Goal: Task Accomplishment & Management: Use online tool/utility

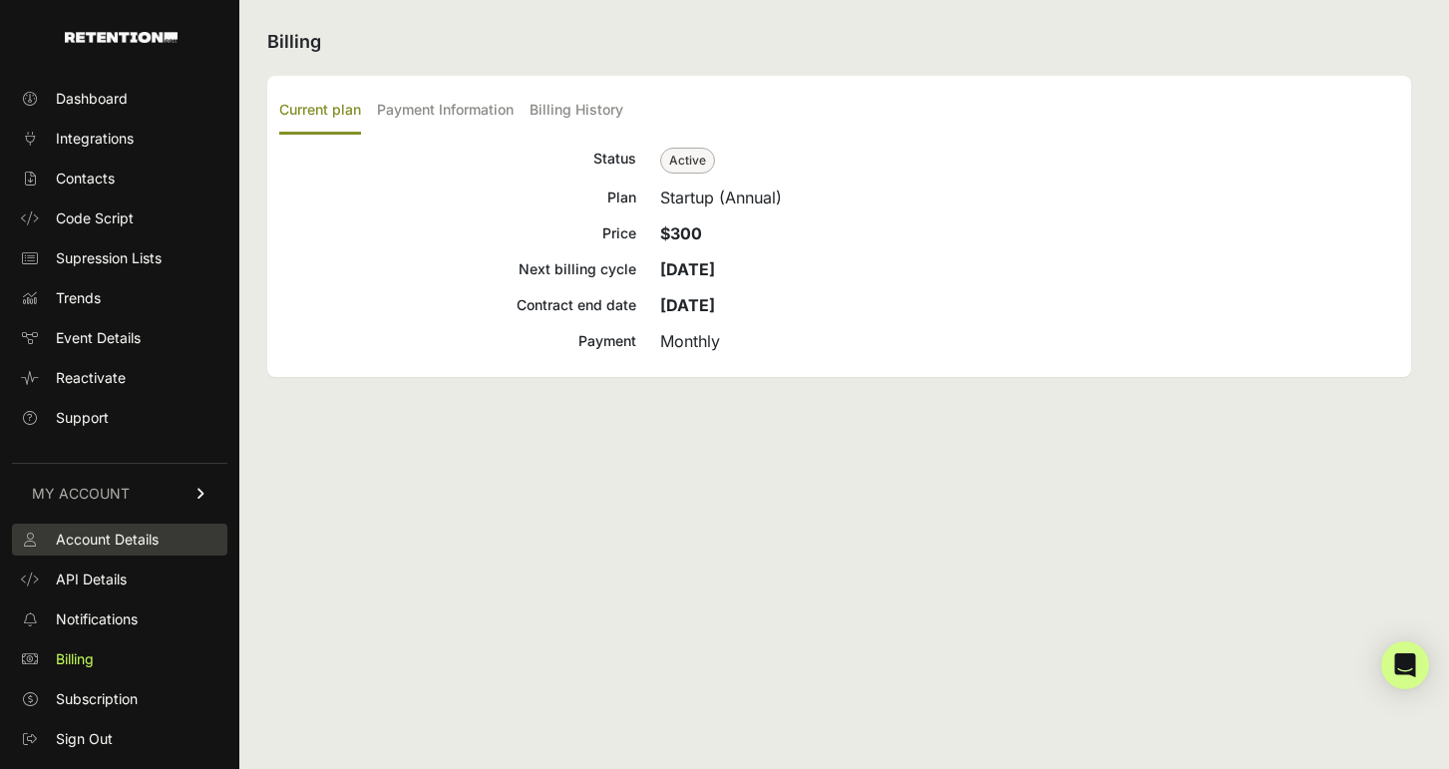
click at [109, 544] on span "Account Details" at bounding box center [107, 540] width 103 height 20
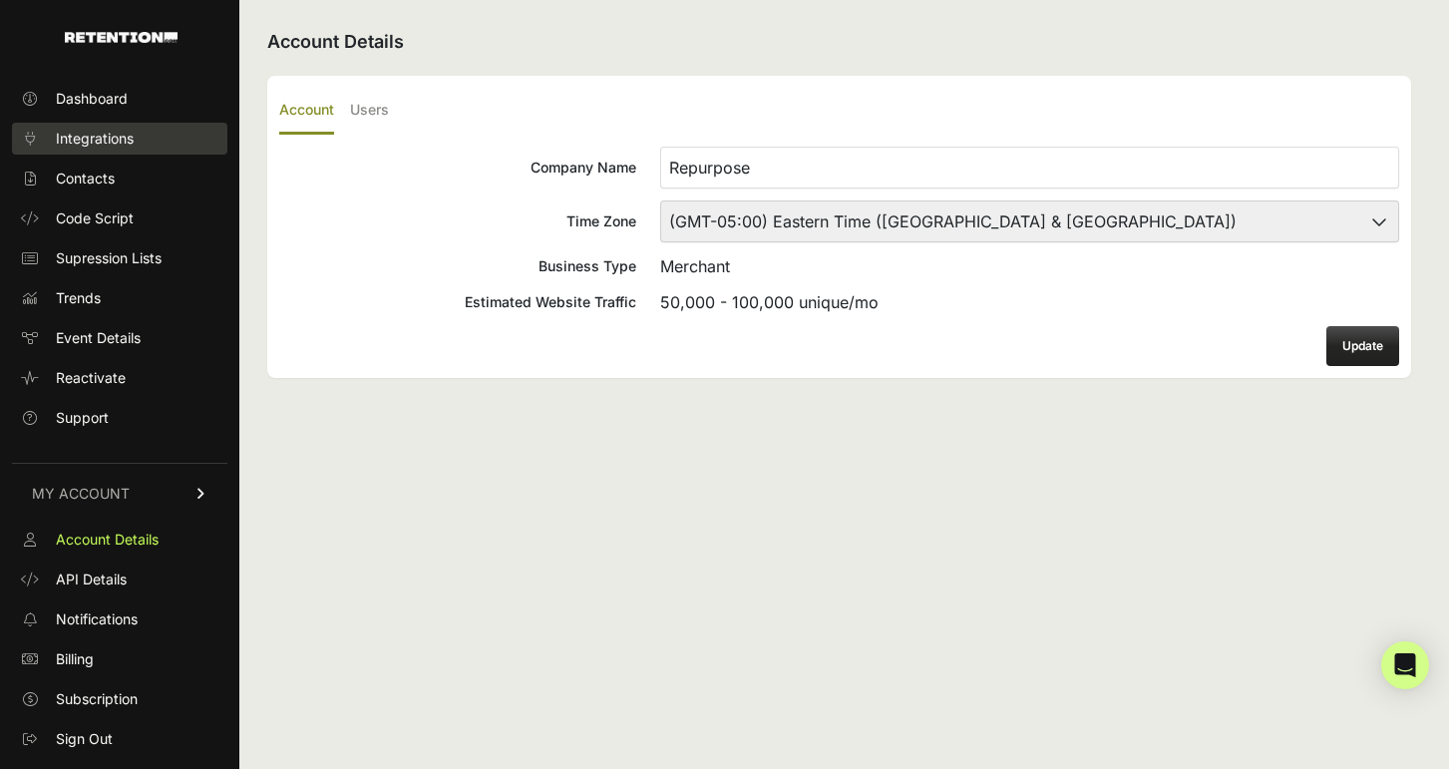
click at [107, 131] on span "Integrations" at bounding box center [95, 139] width 78 height 20
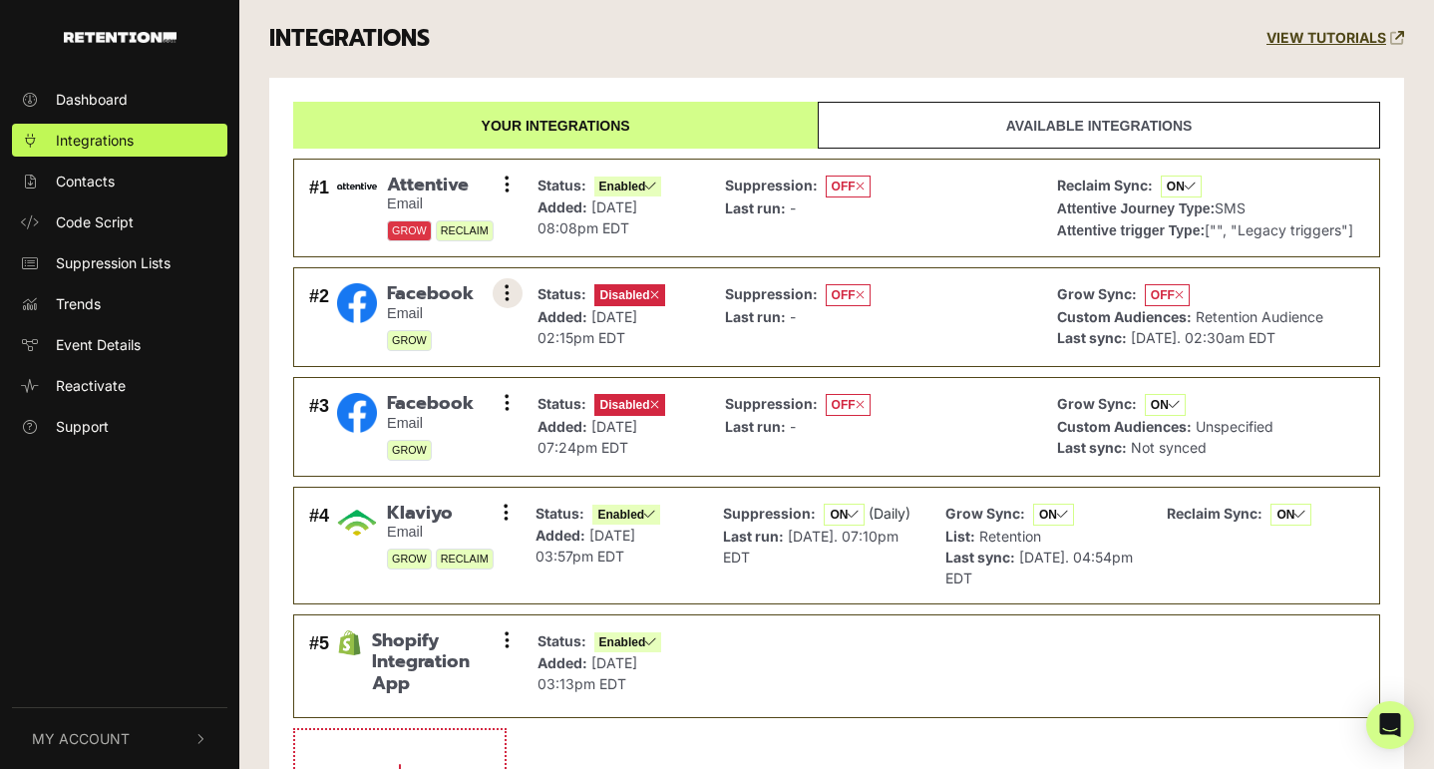
click at [510, 291] on button at bounding box center [508, 293] width 30 height 30
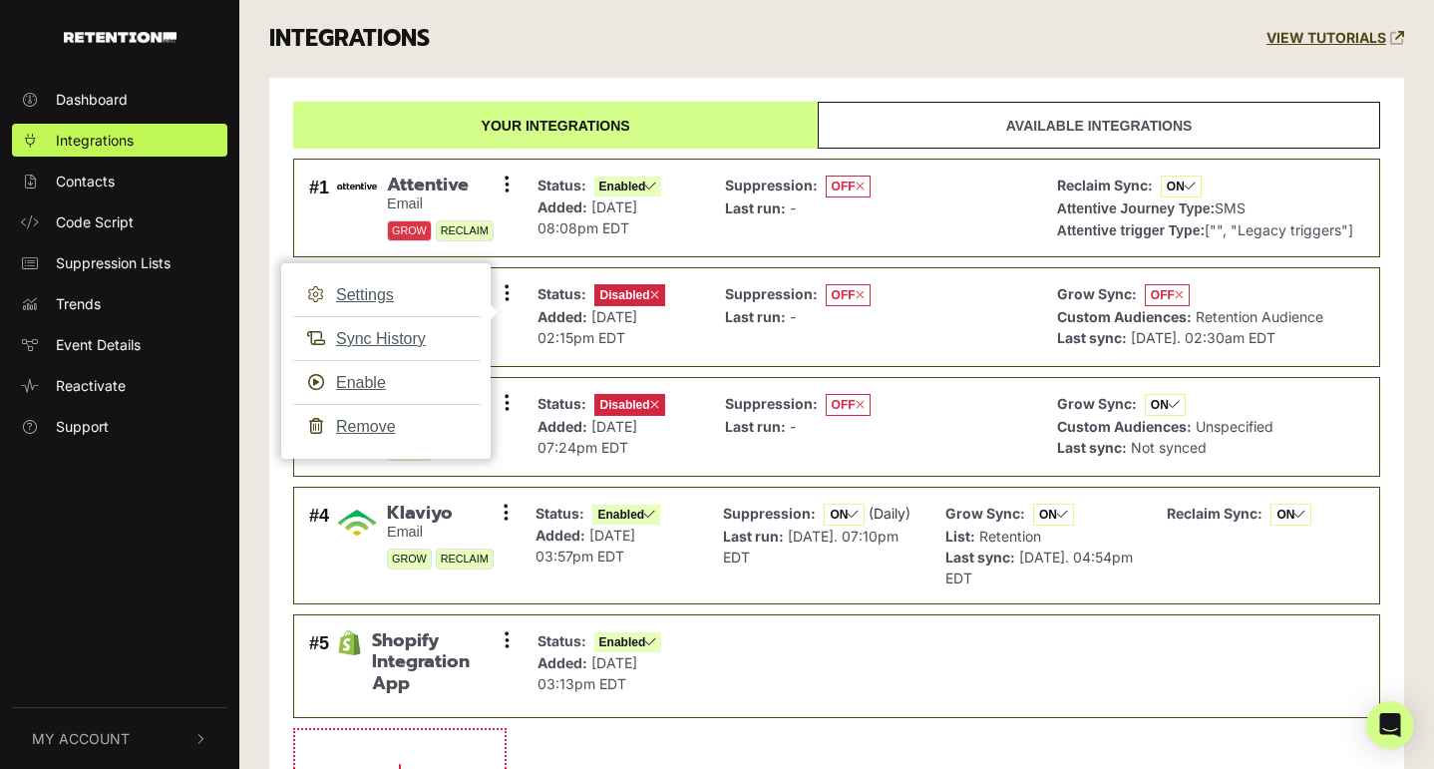
click at [523, 260] on ul "#1 Attentive Email GROW RECLAIM Settings Sync History Disable Remove Status: En…" at bounding box center [836, 489] width 1087 height 680
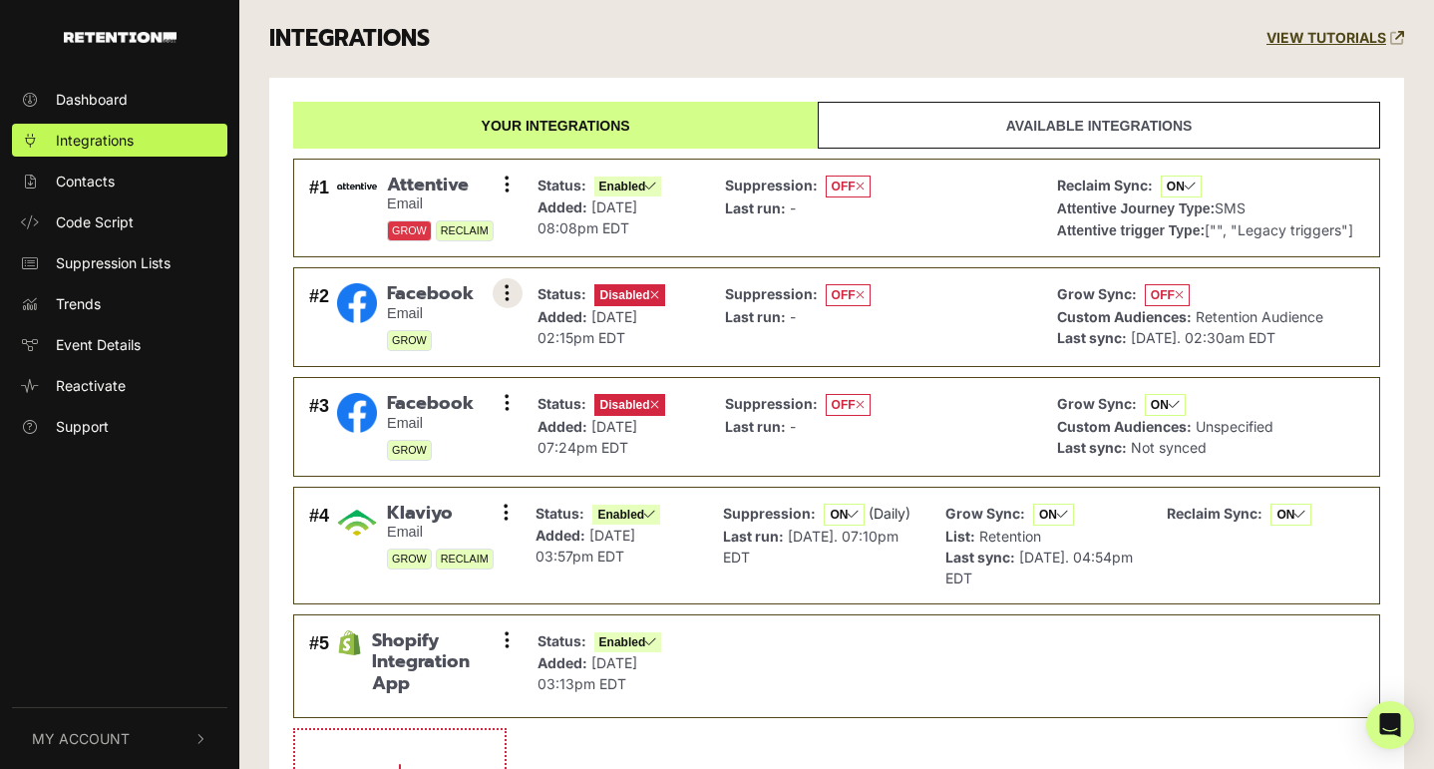
click at [504, 286] on button at bounding box center [508, 293] width 30 height 30
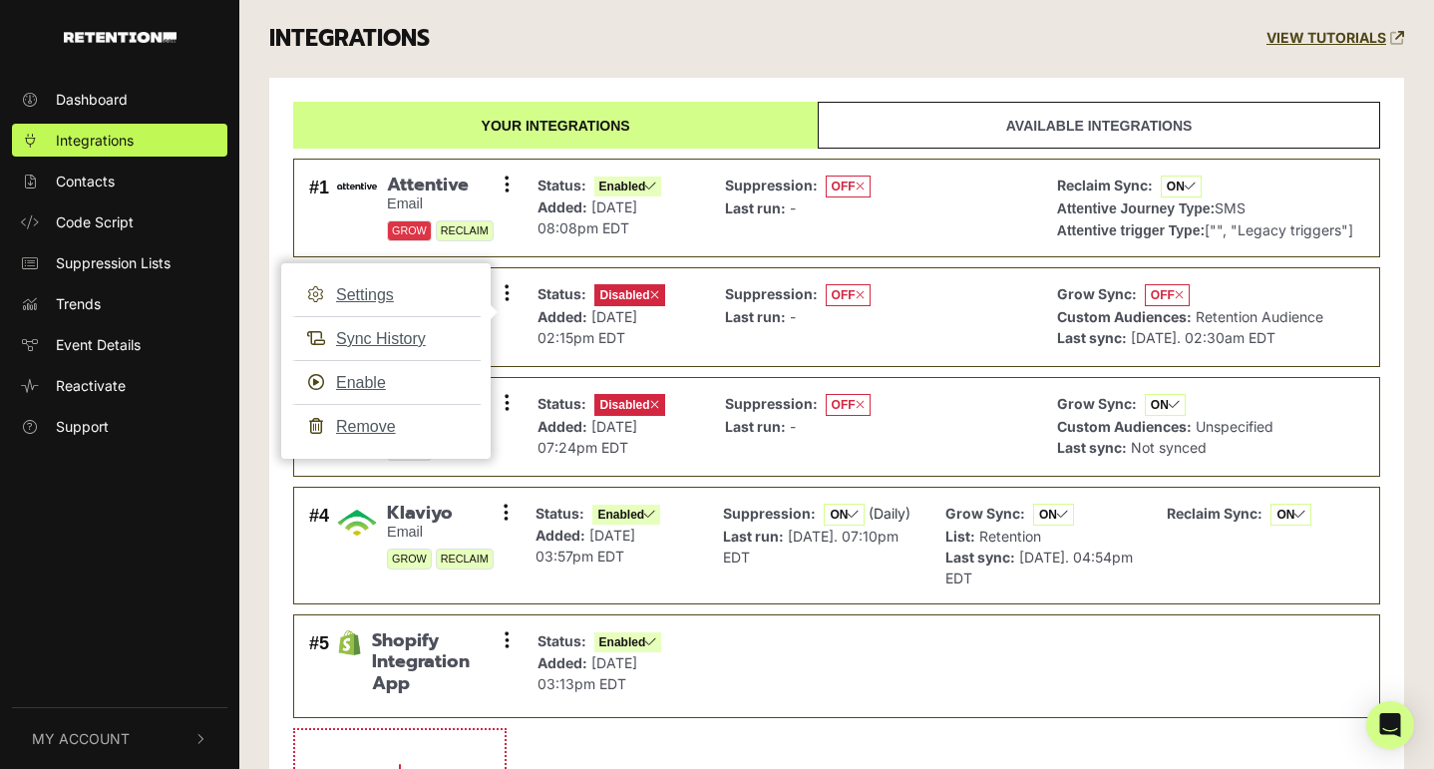
click at [262, 237] on div "INTEGRATIONS VIEW TUTORIALS Your integrations Available integrations #1 Attenti…" at bounding box center [836, 441] width 1195 height 882
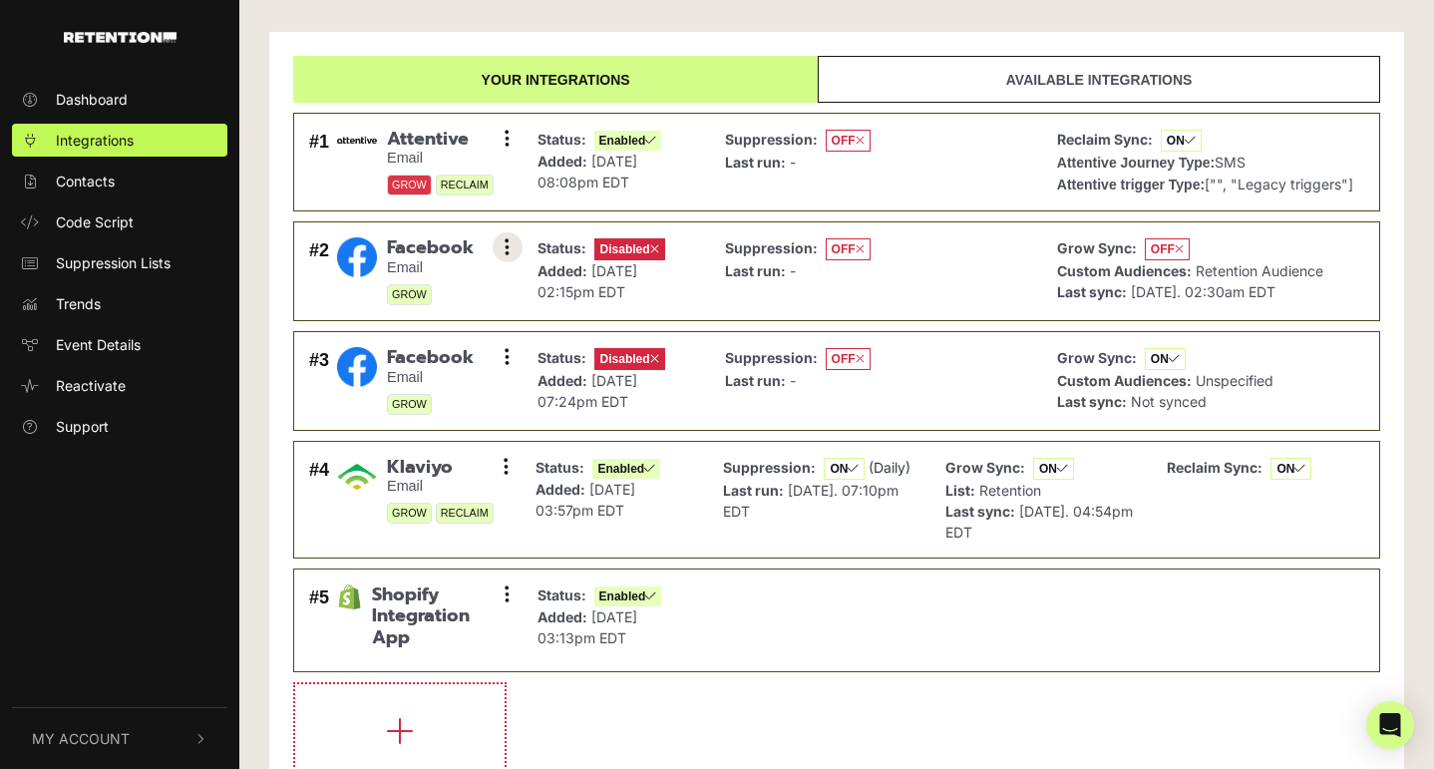
scroll to position [37, 0]
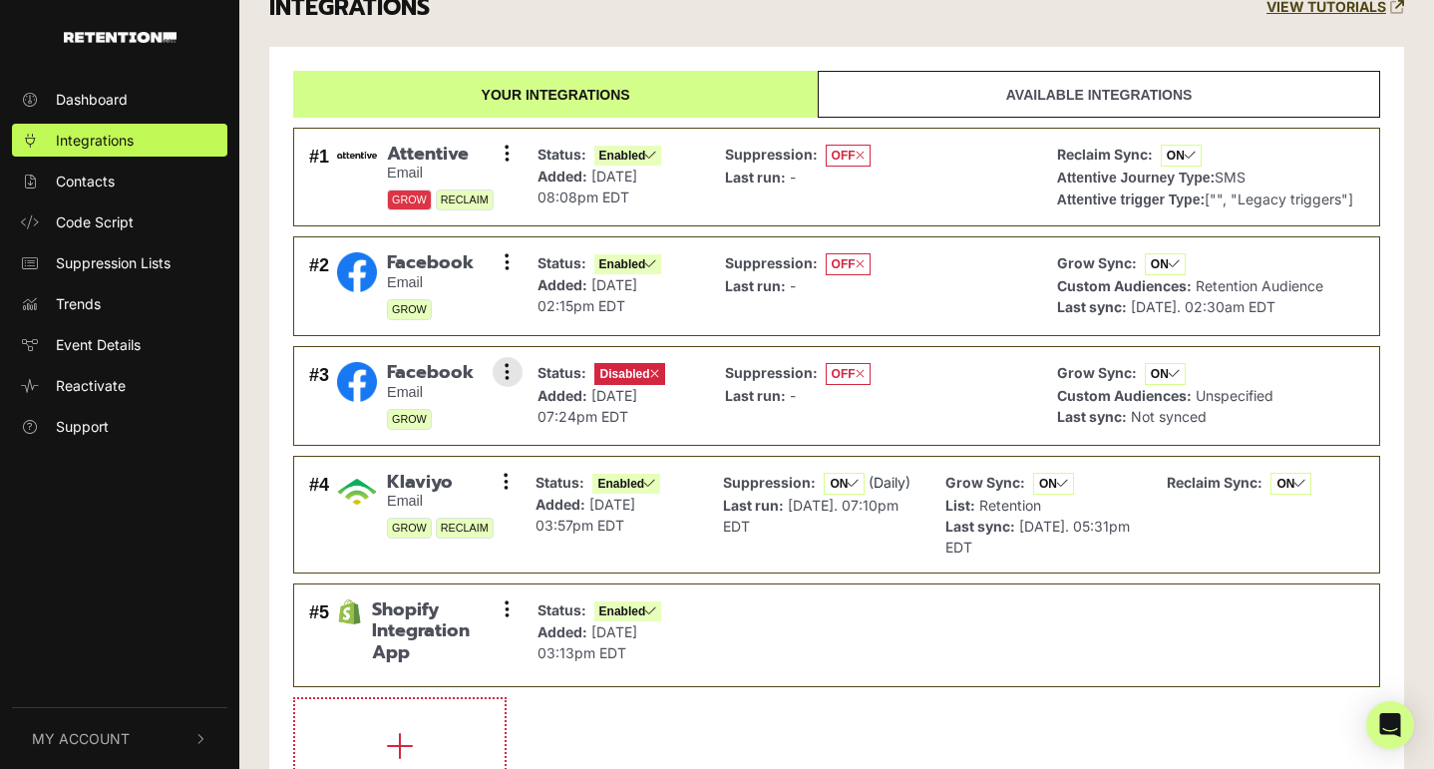
scroll to position [37, 0]
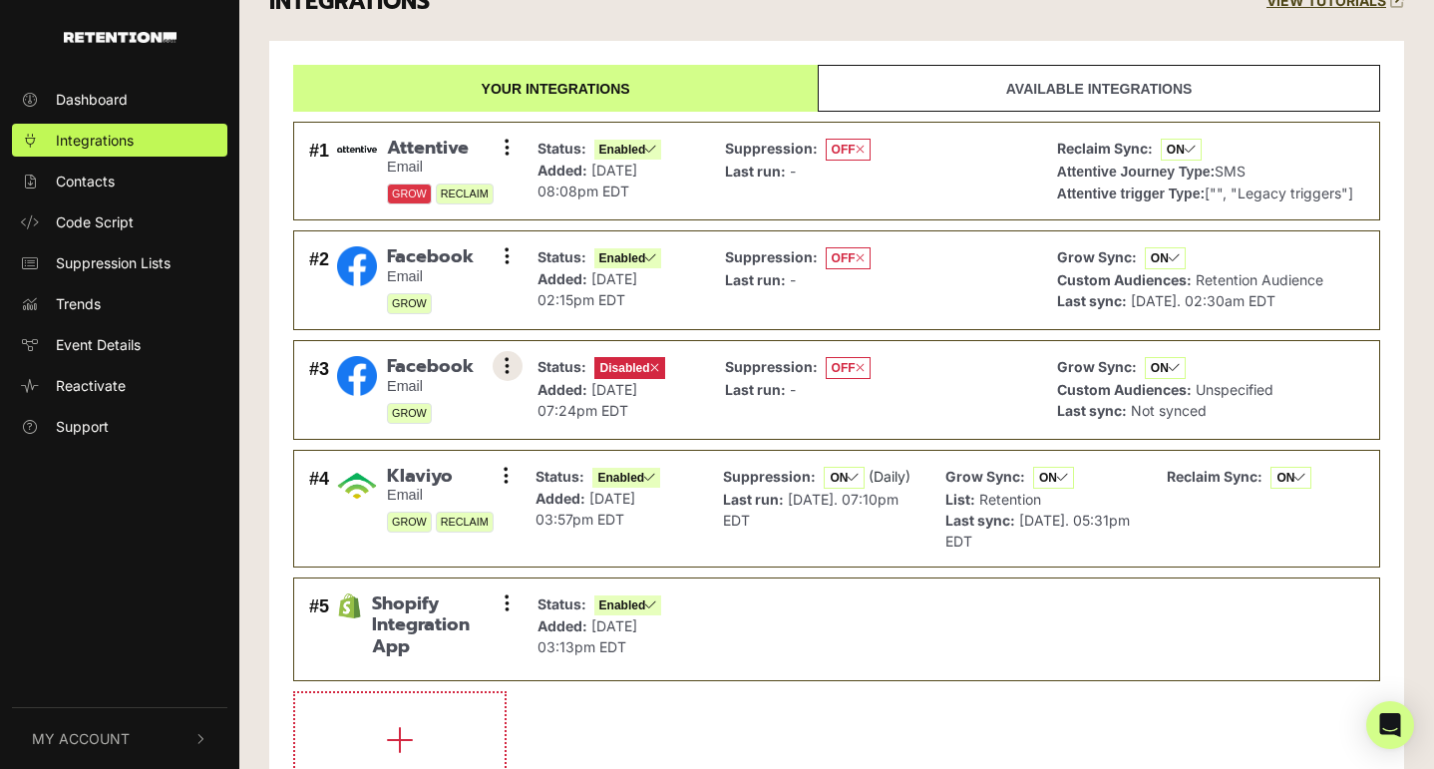
click at [507, 364] on icon at bounding box center [507, 366] width 5 height 20
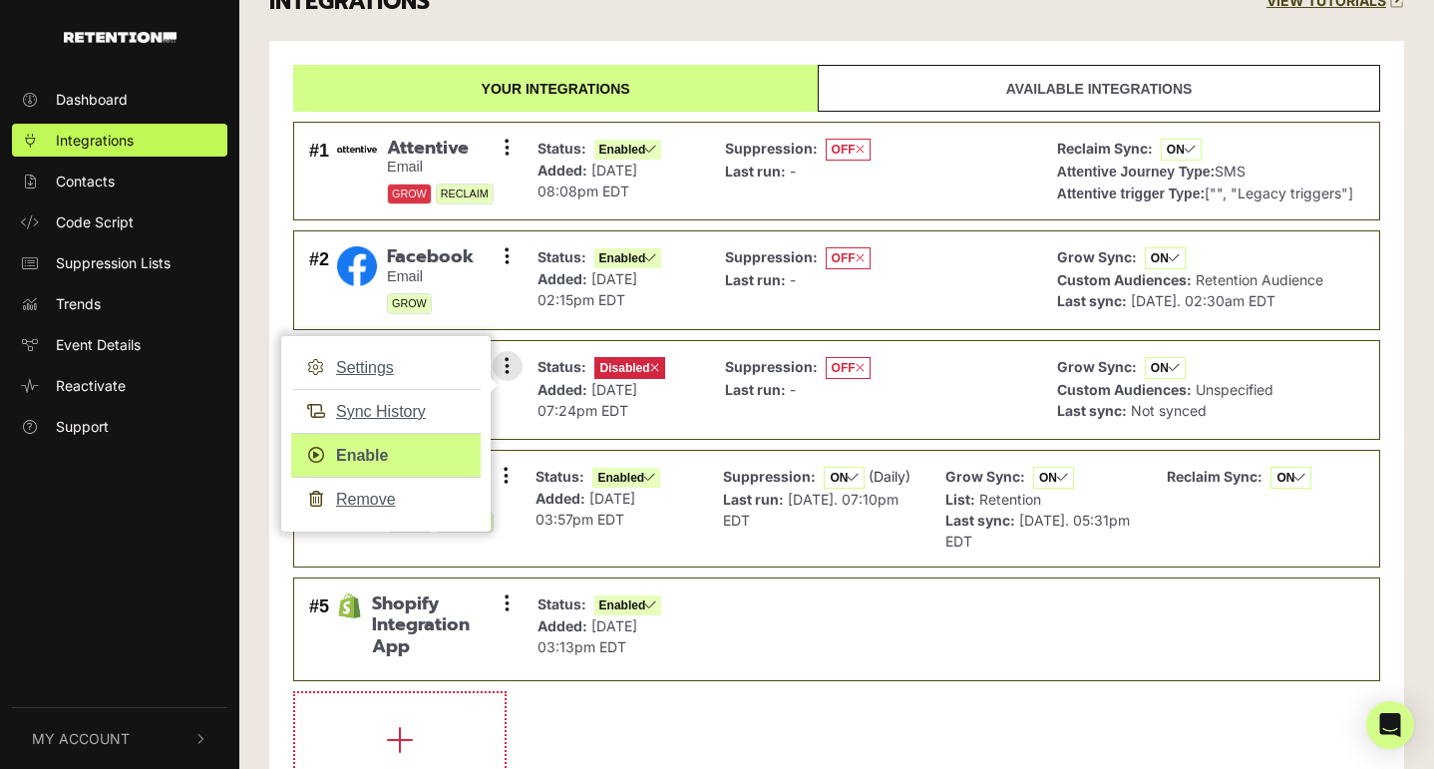
click at [369, 455] on link "Enable" at bounding box center [385, 455] width 189 height 45
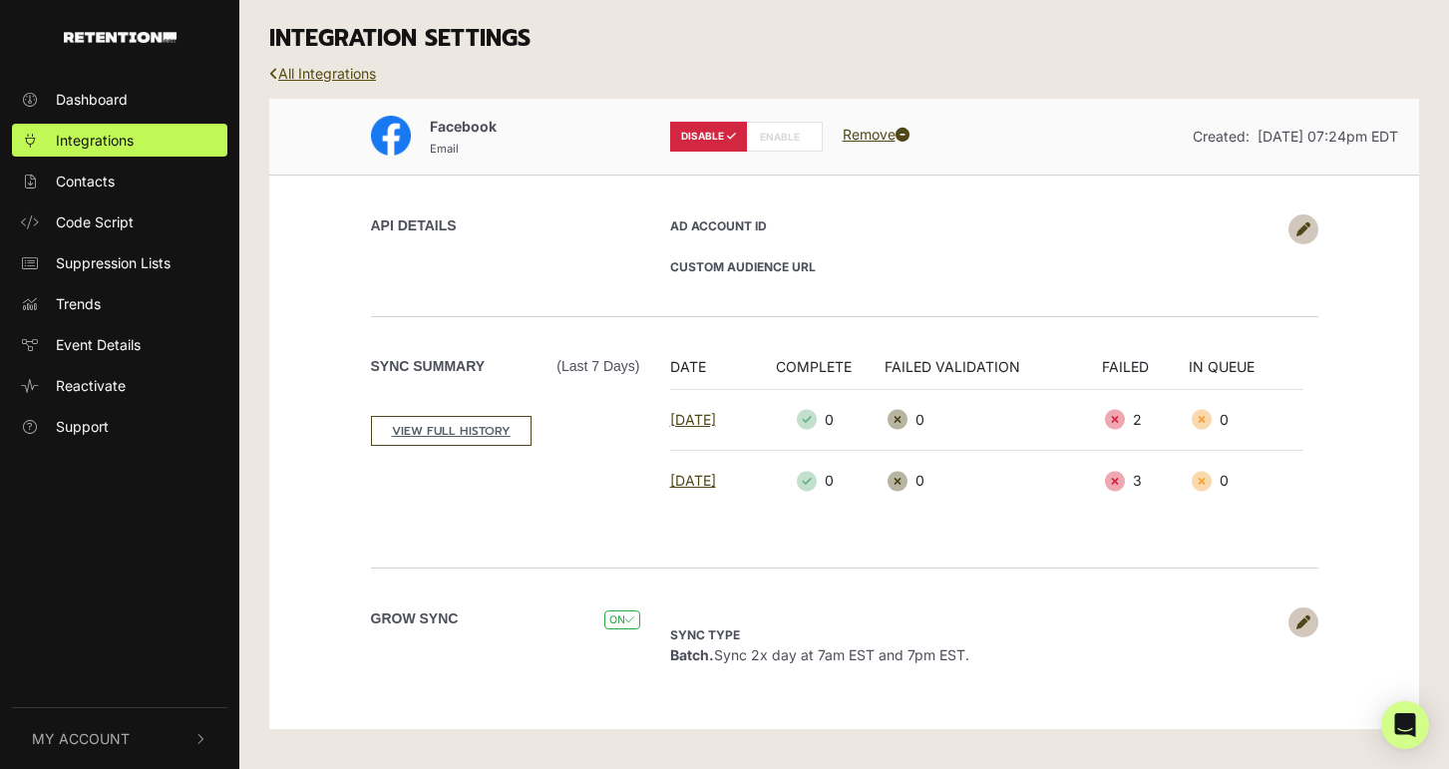
click at [312, 71] on link "All Integrations" at bounding box center [322, 73] width 107 height 17
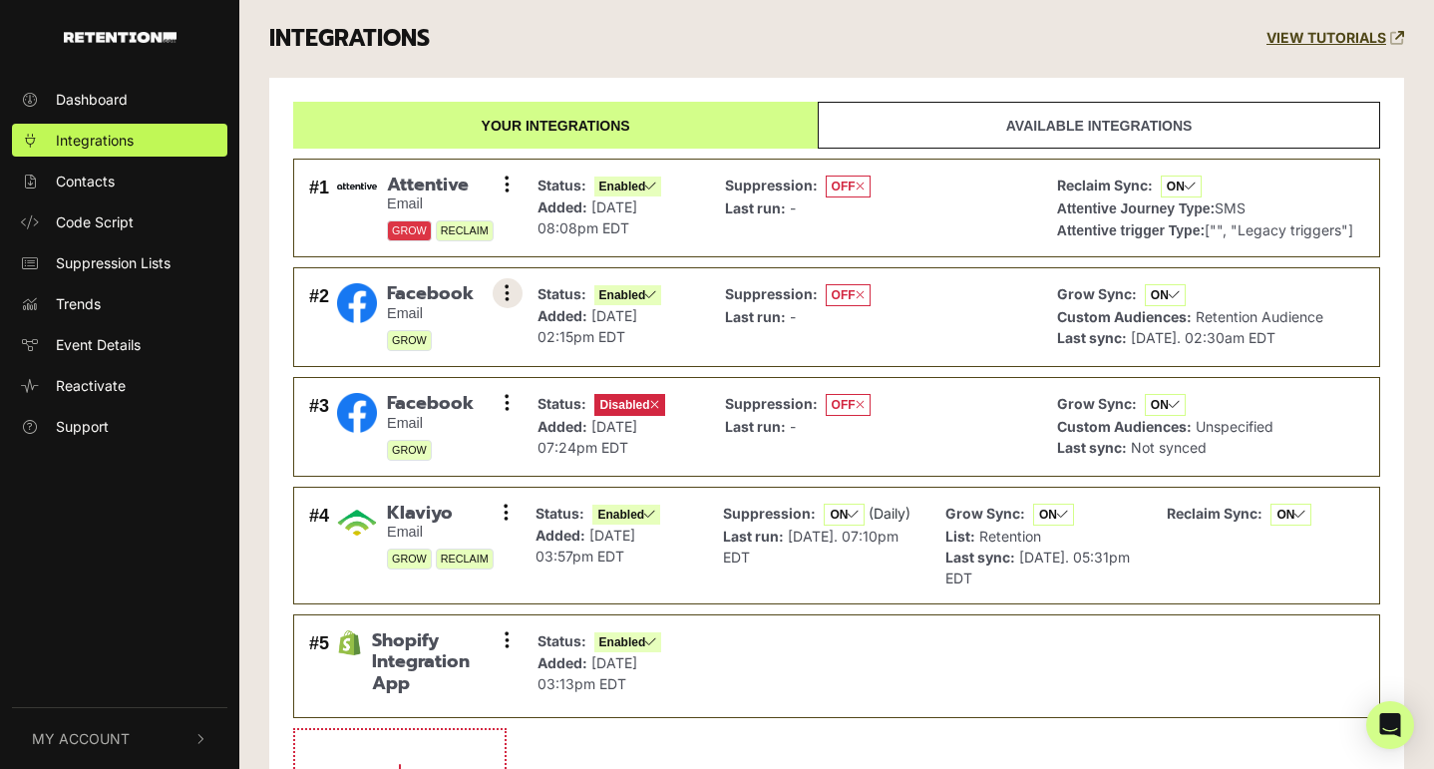
click at [508, 284] on icon at bounding box center [507, 293] width 5 height 20
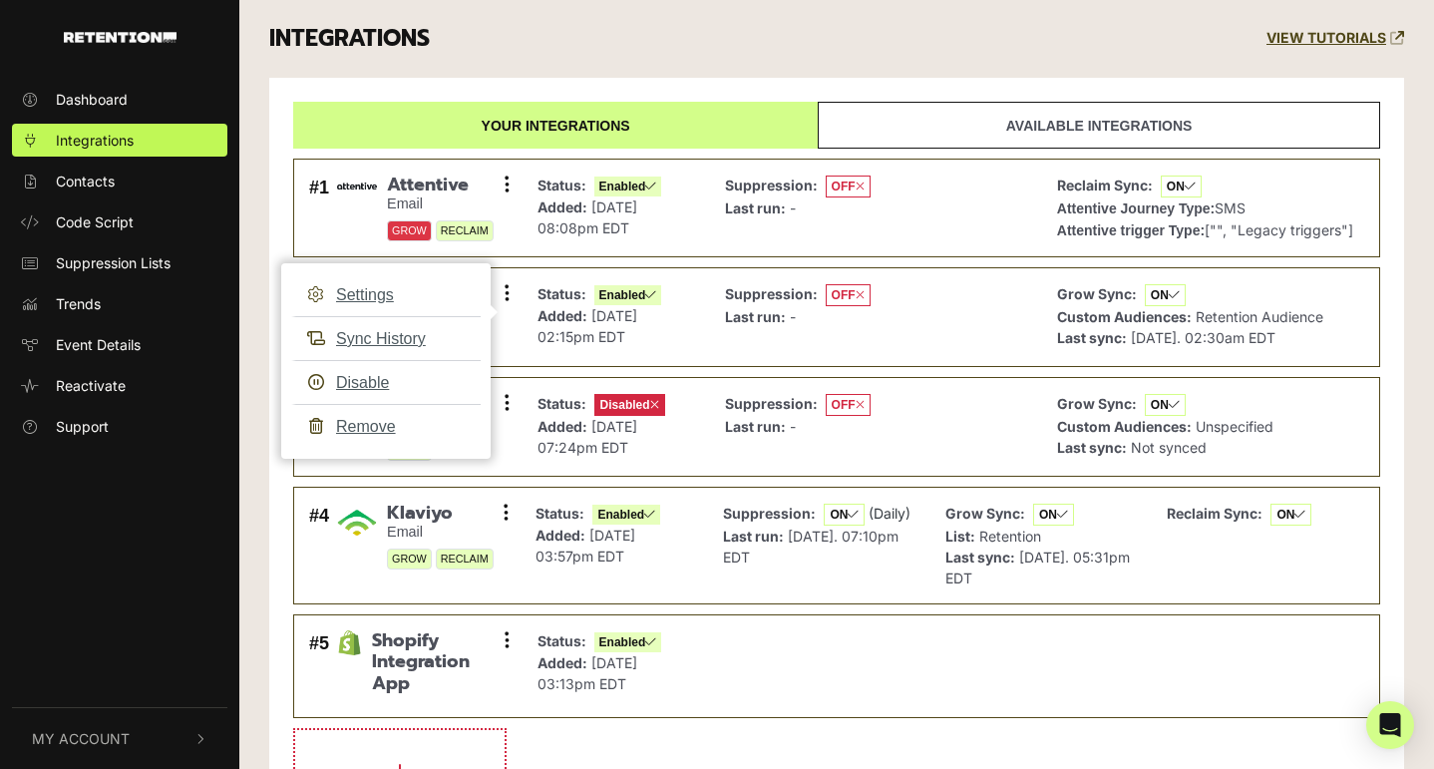
click at [254, 330] on div "INTEGRATIONS VIEW TUTORIALS Your integrations Available integrations #1 Attenti…" at bounding box center [836, 441] width 1195 height 882
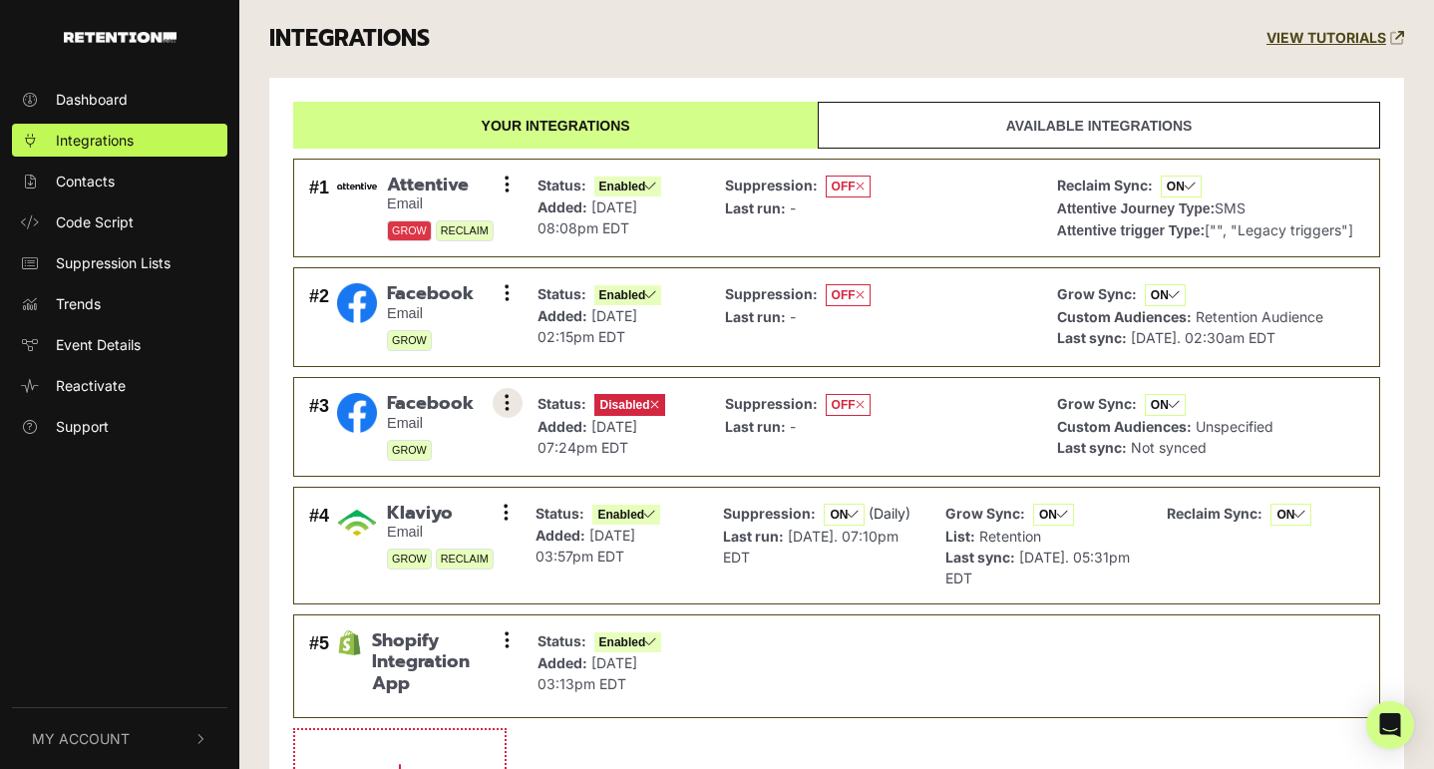
click at [508, 407] on icon at bounding box center [507, 403] width 5 height 20
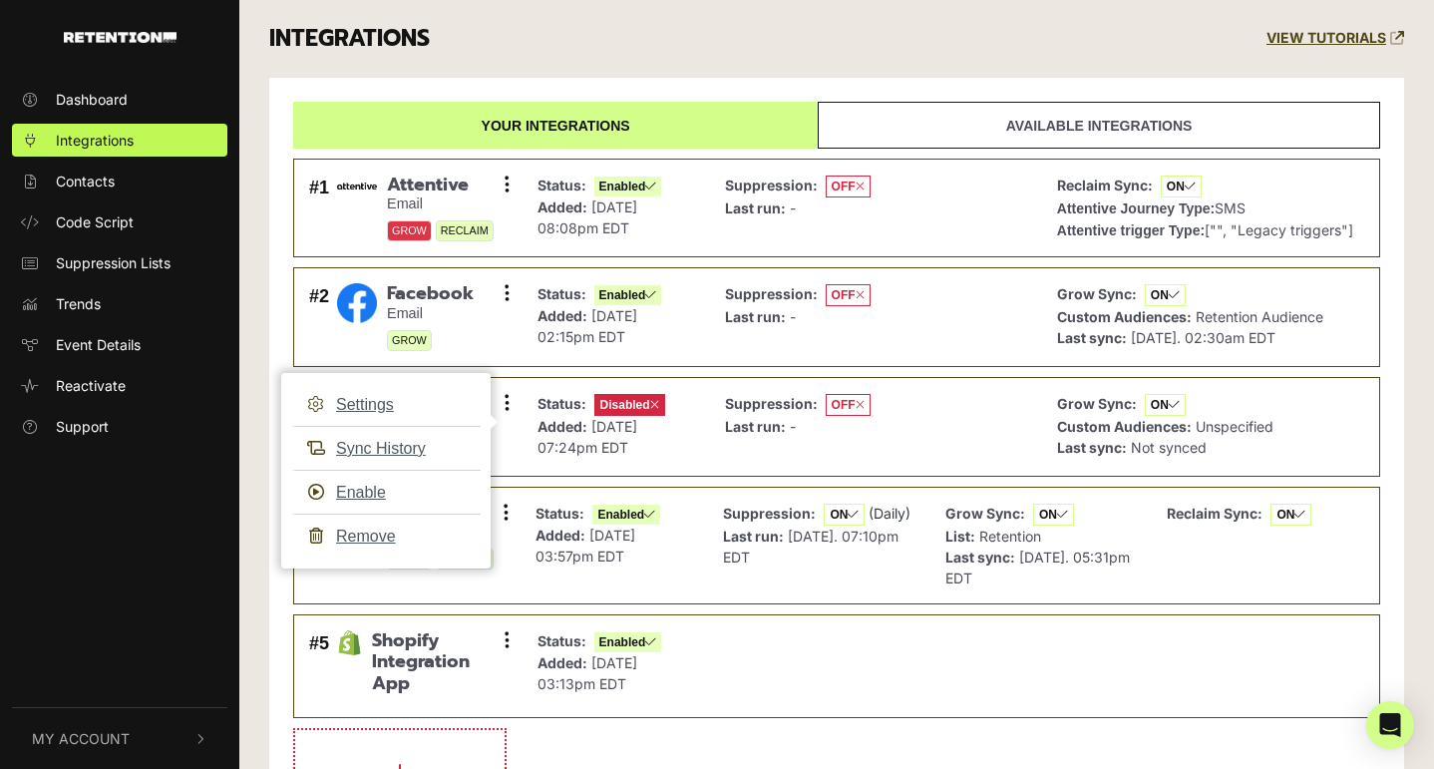
click at [253, 478] on div "INTEGRATIONS VIEW TUTORIALS Your integrations Available integrations #1 Attenti…" at bounding box center [836, 441] width 1195 height 882
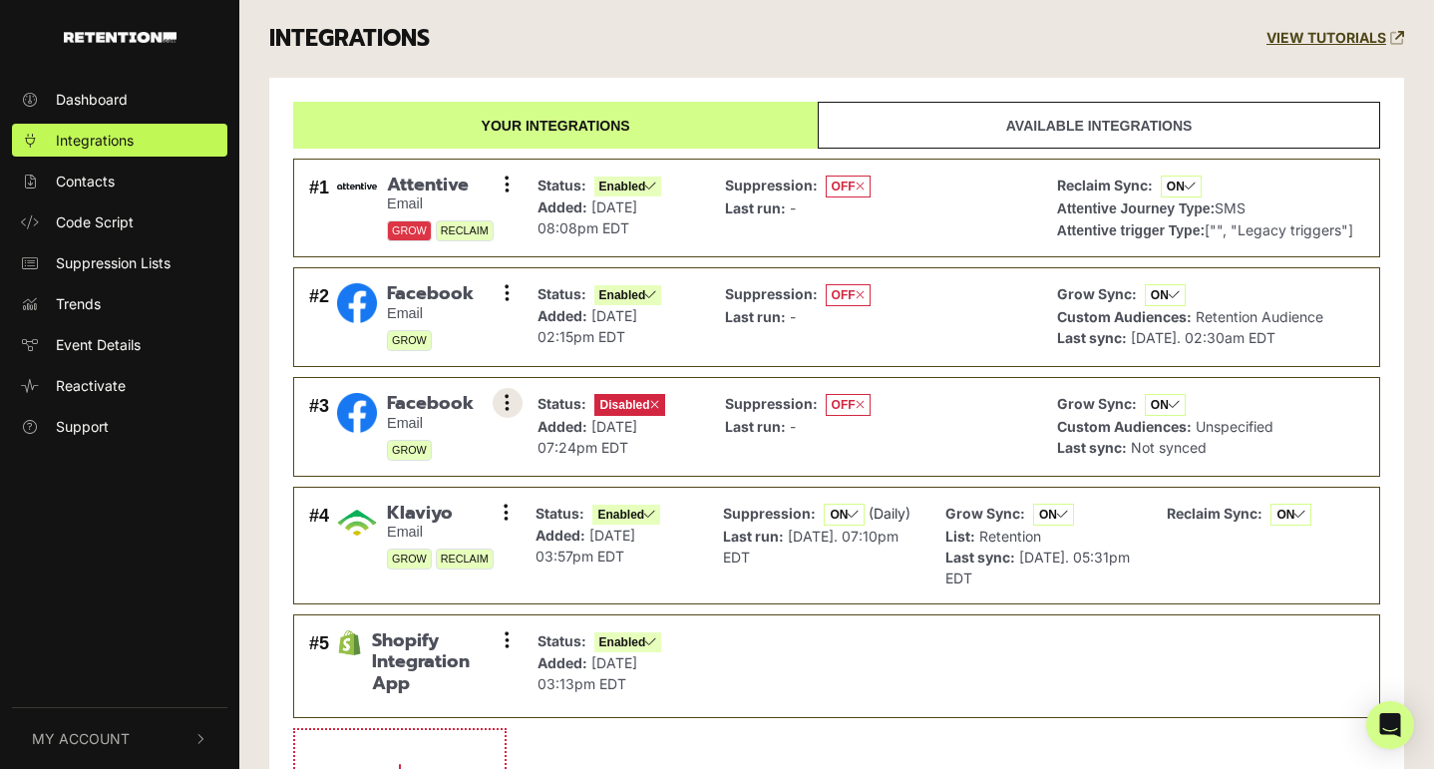
click at [505, 398] on icon at bounding box center [507, 403] width 5 height 20
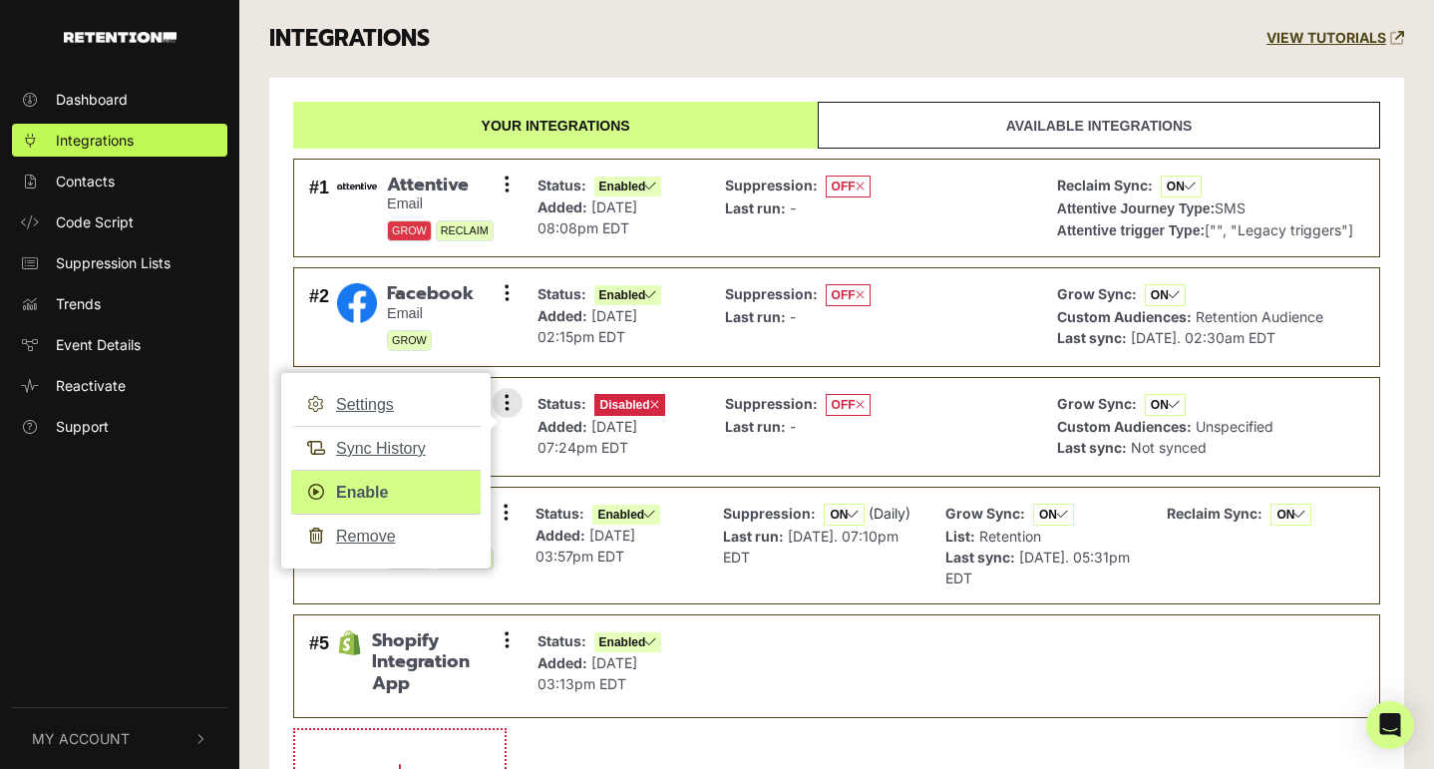
click at [348, 484] on link "Enable" at bounding box center [385, 492] width 189 height 45
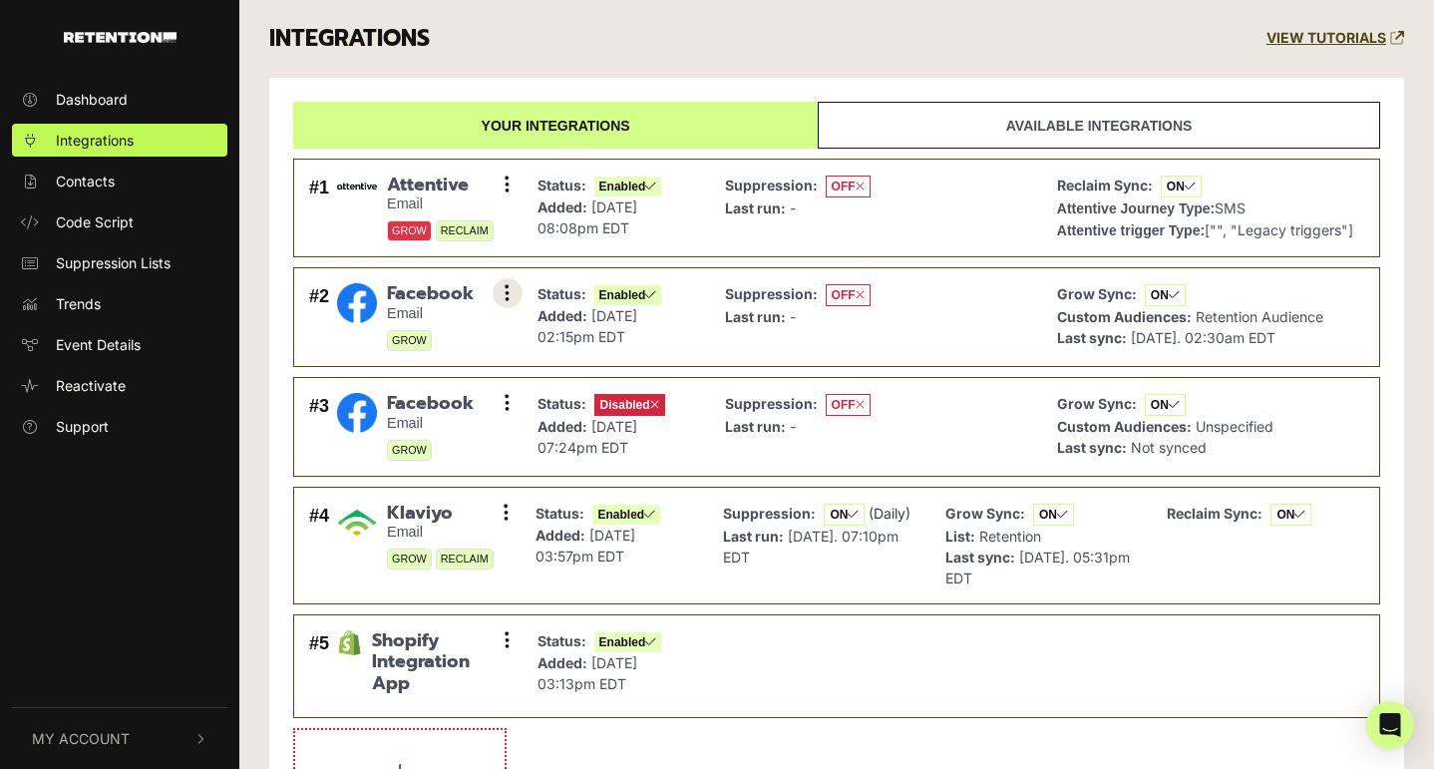
click at [510, 283] on button at bounding box center [508, 293] width 30 height 30
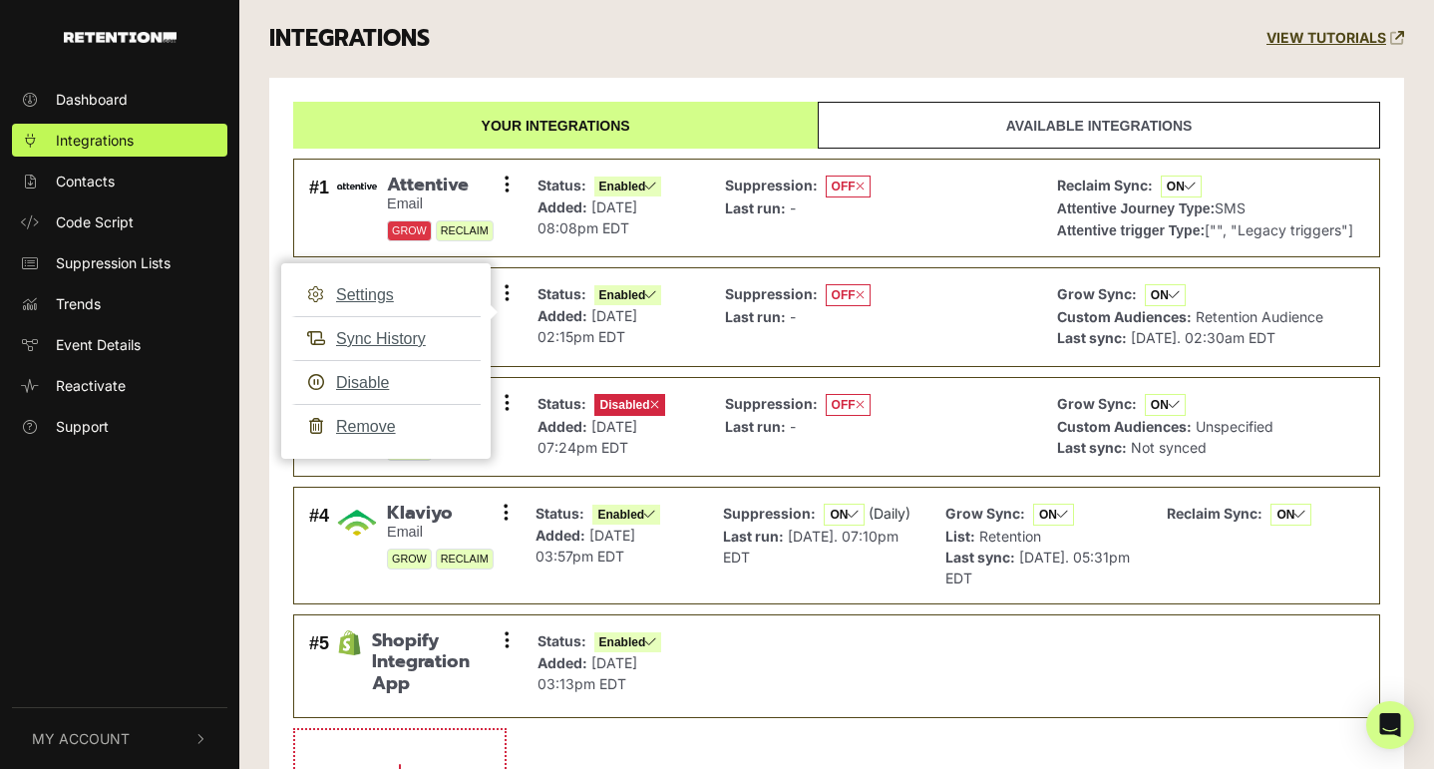
click at [265, 267] on div "INTEGRATIONS VIEW TUTORIALS Your integrations Available integrations #1 Attenti…" at bounding box center [836, 441] width 1195 height 882
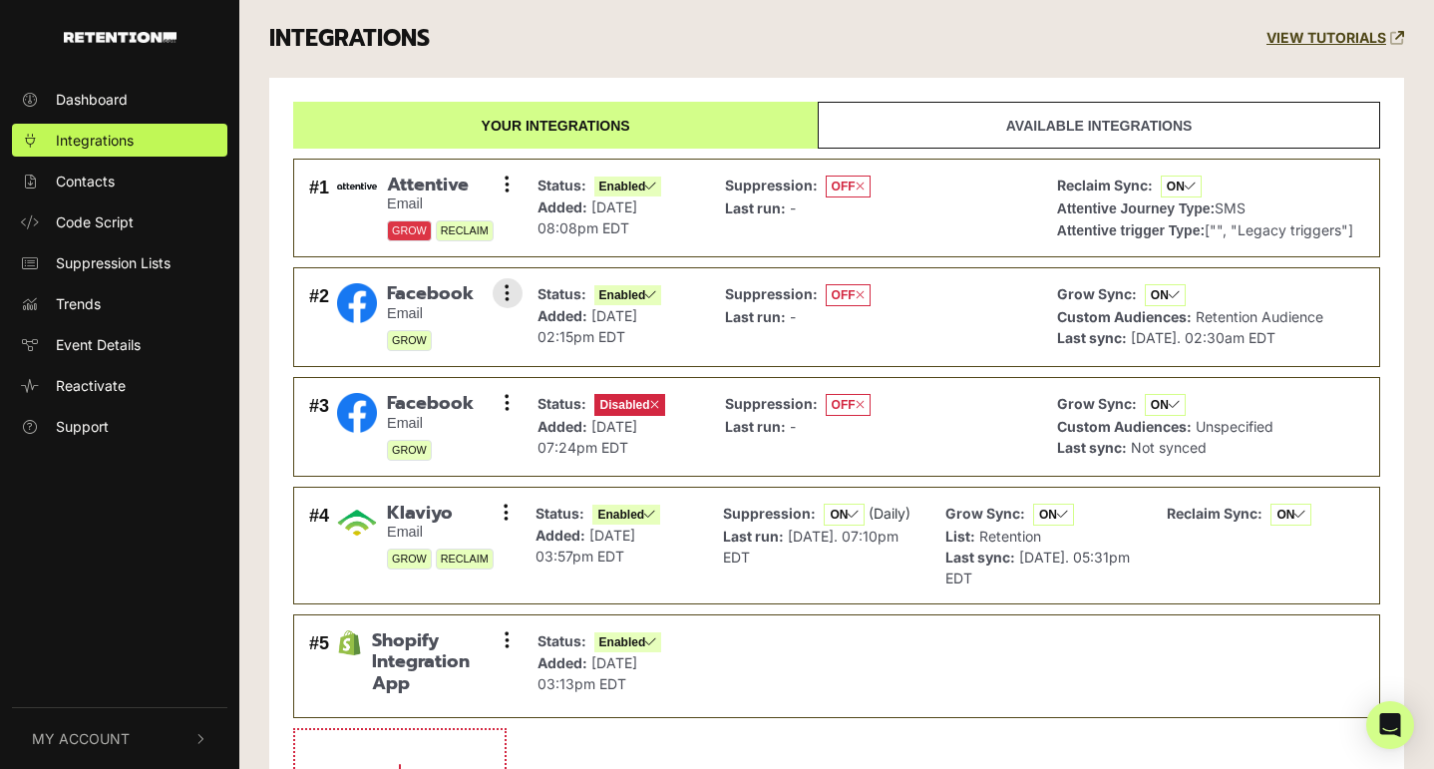
click at [360, 299] on img at bounding box center [357, 303] width 40 height 40
click at [514, 298] on button at bounding box center [508, 293] width 30 height 30
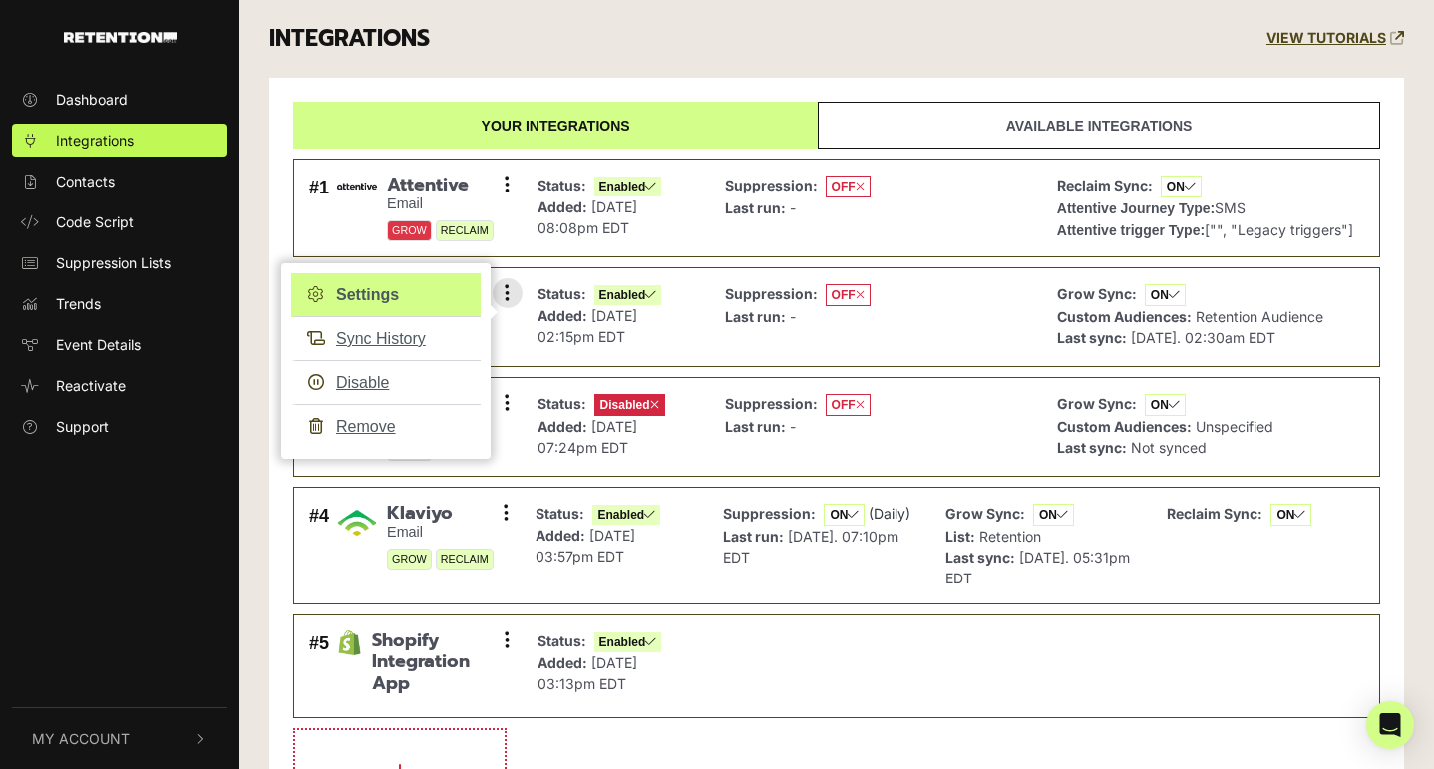
click at [382, 299] on link "Settings" at bounding box center [385, 295] width 189 height 44
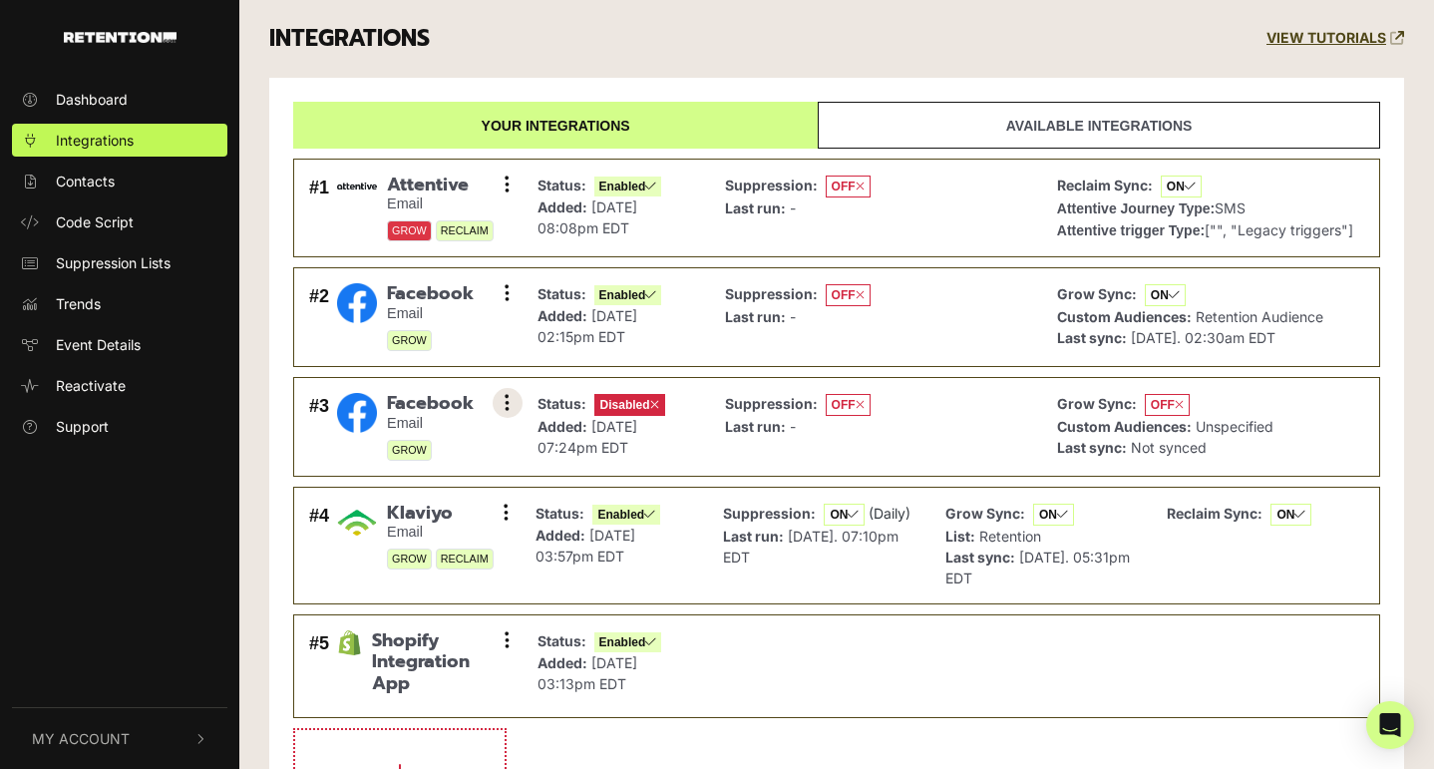
click at [508, 397] on icon at bounding box center [507, 403] width 5 height 20
